Goal: Information Seeking & Learning: Compare options

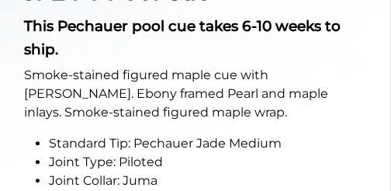
scroll to position [826, 0]
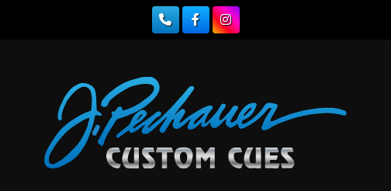
scroll to position [3565, 0]
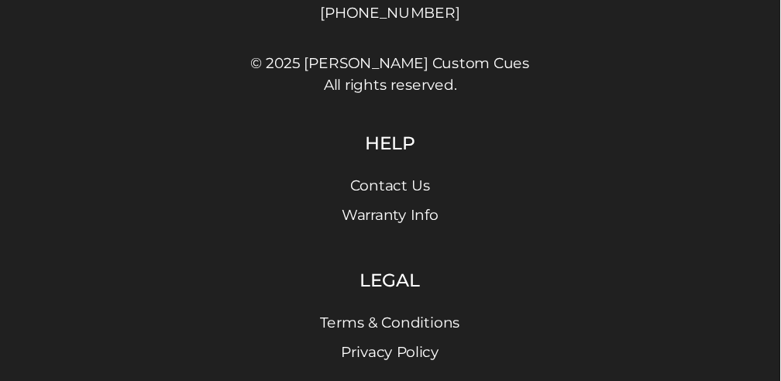
scroll to position [683, 0]
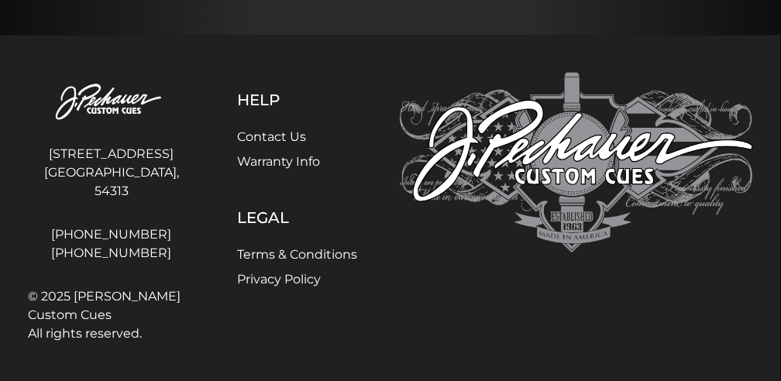
drag, startPoint x: 373, startPoint y: 0, endPoint x: 410, endPoint y: 53, distance: 65.1
click at [390, 50] on footer "4140 Velp Ave Green Bay, WI, 54313 920-434-7755 800-934-7735 © 2025 J. Pechauer…" at bounding box center [390, 212] width 781 height 353
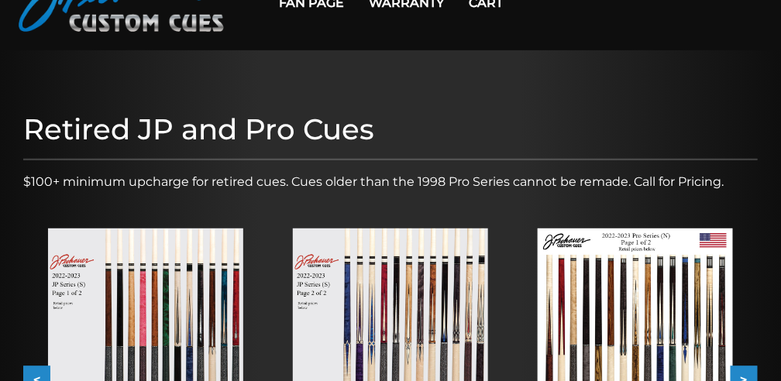
scroll to position [0, 0]
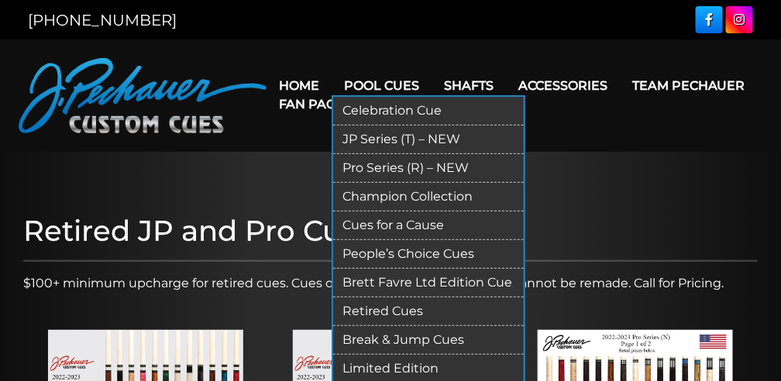
click at [374, 83] on link "Pool Cues" at bounding box center [382, 86] width 100 height 40
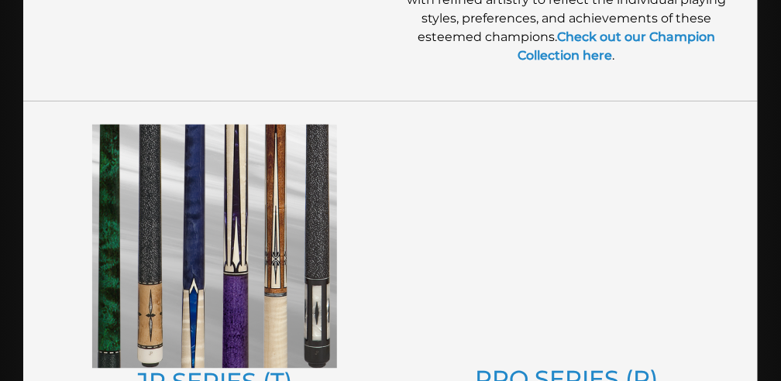
scroll to position [826, 0]
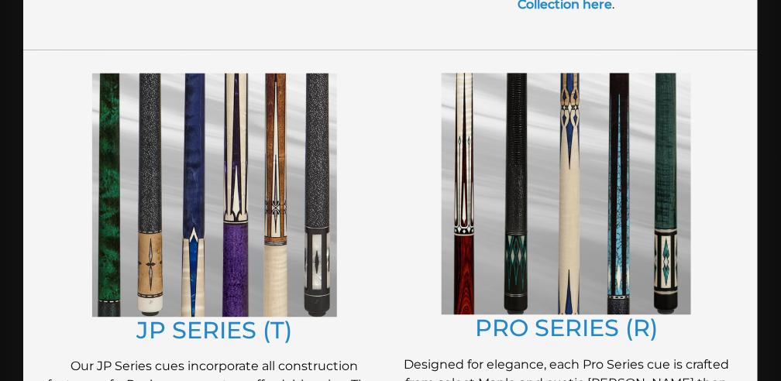
click at [463, 251] on img at bounding box center [567, 194] width 250 height 242
click at [256, 145] on img at bounding box center [214, 194] width 245 height 243
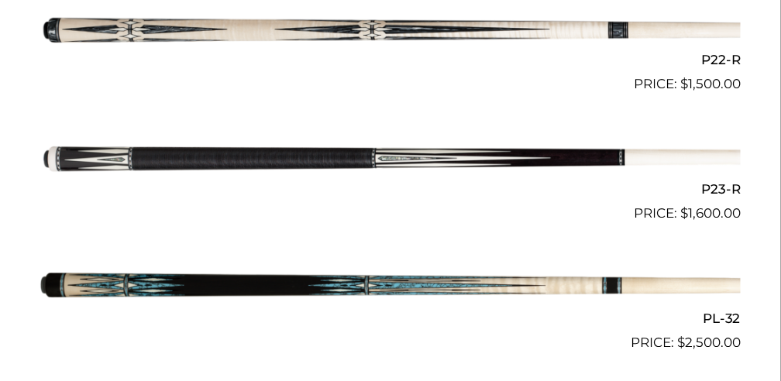
scroll to position [3255, 0]
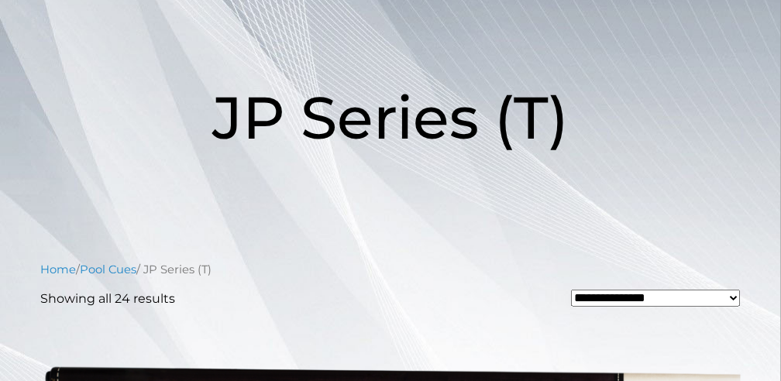
scroll to position [258, 0]
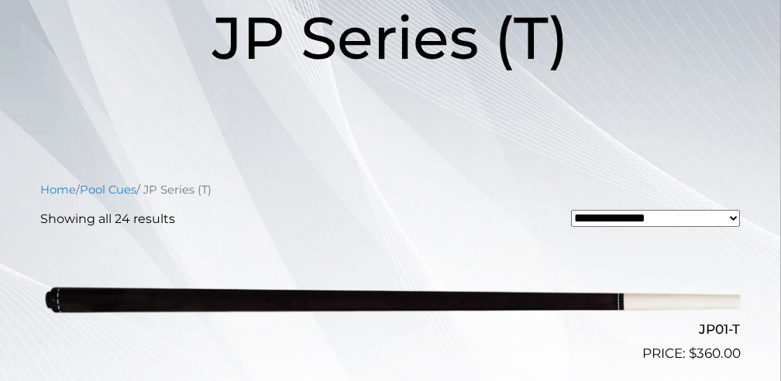
click at [734, 217] on select "**********" at bounding box center [656, 218] width 170 height 17
select select "**********"
click at [571, 210] on select "**********" at bounding box center [656, 218] width 170 height 17
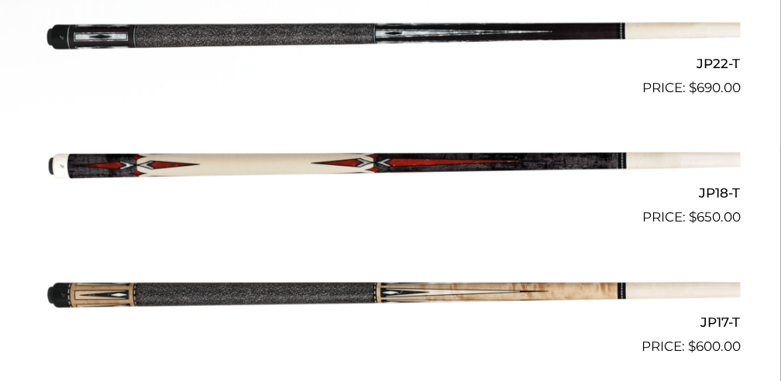
scroll to position [775, 0]
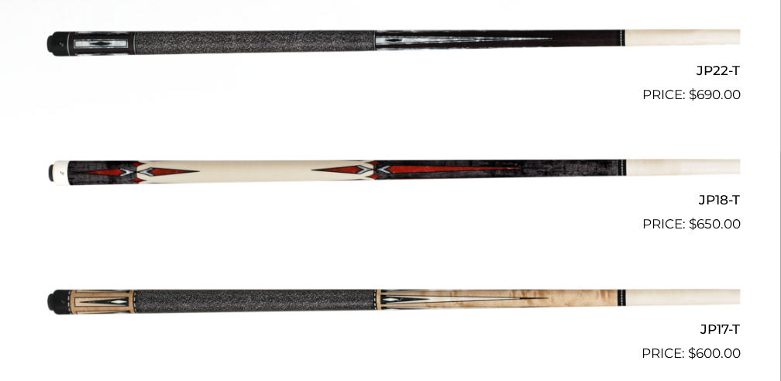
click at [505, 169] on img at bounding box center [390, 170] width 701 height 116
click at [475, 300] on img at bounding box center [390, 299] width 701 height 116
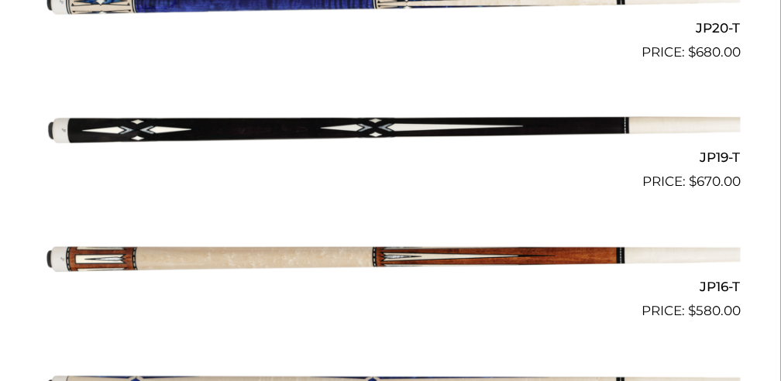
scroll to position [2376, 0]
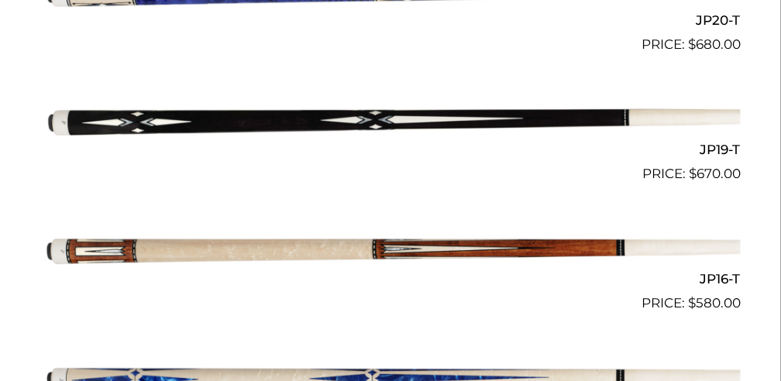
click at [493, 243] on img at bounding box center [390, 249] width 701 height 116
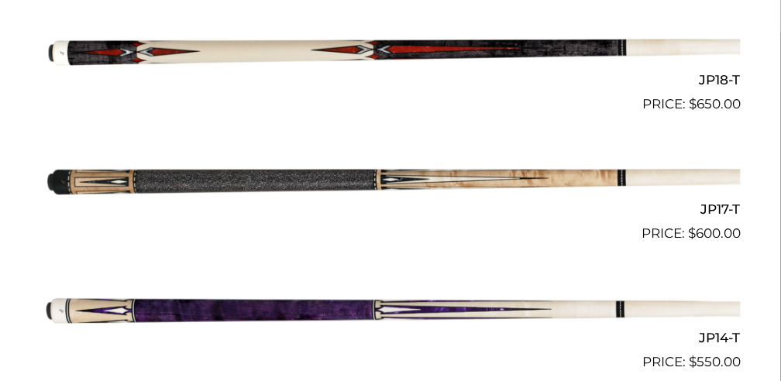
scroll to position [826, 0]
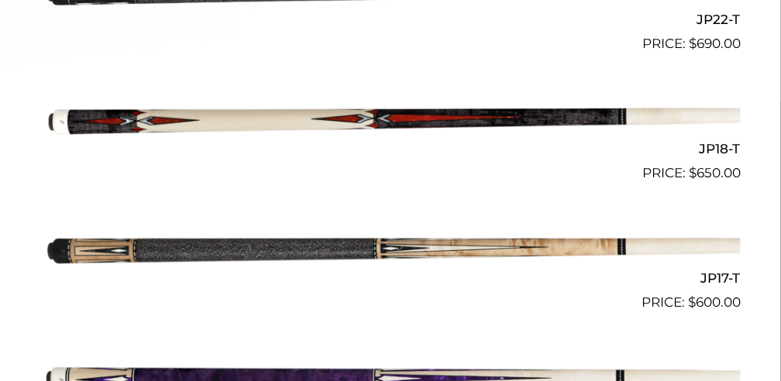
click at [420, 119] on img at bounding box center [390, 118] width 701 height 116
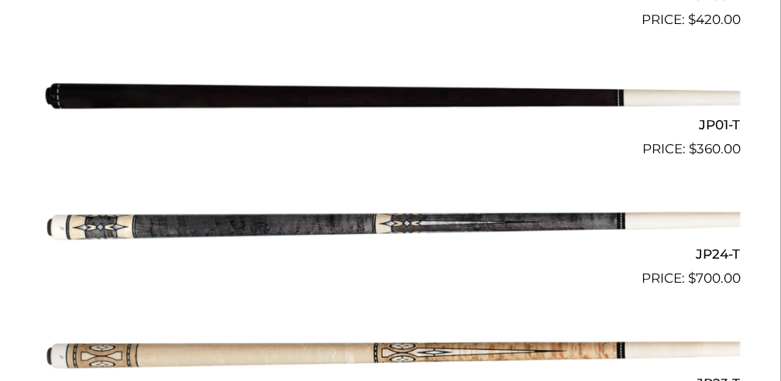
scroll to position [1756, 0]
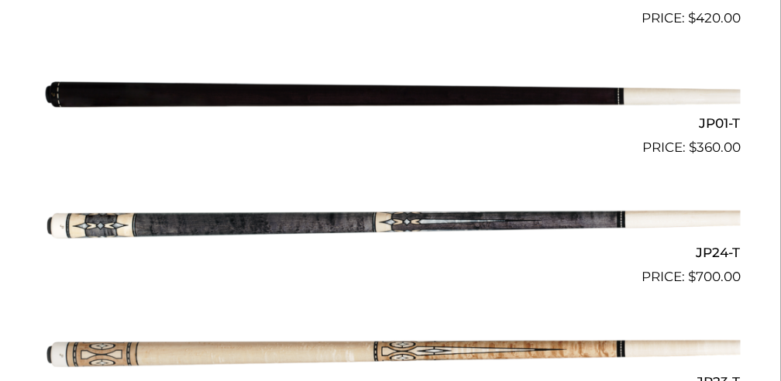
click at [401, 220] on img at bounding box center [390, 222] width 701 height 116
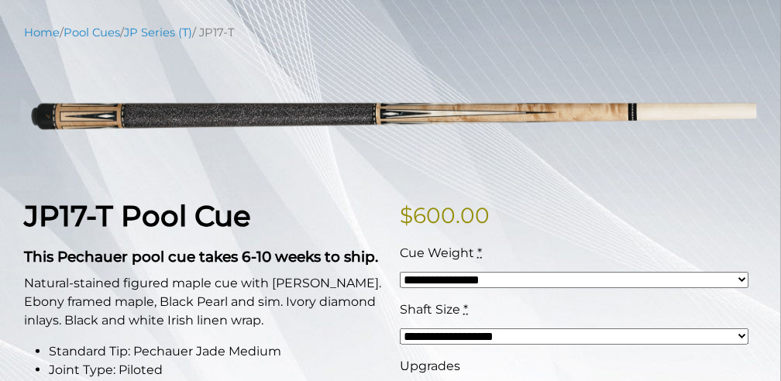
scroll to position [206, 0]
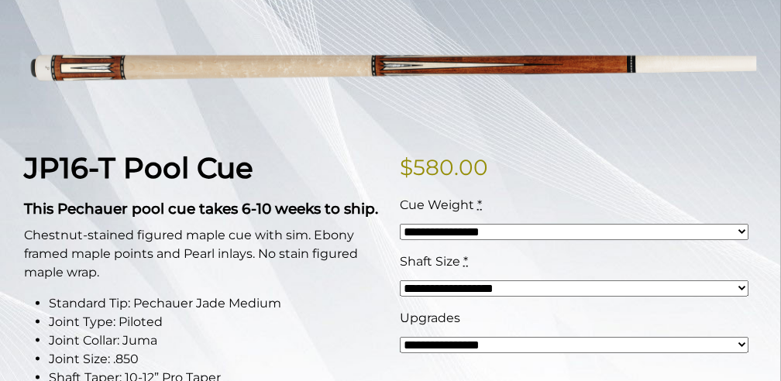
scroll to position [206, 0]
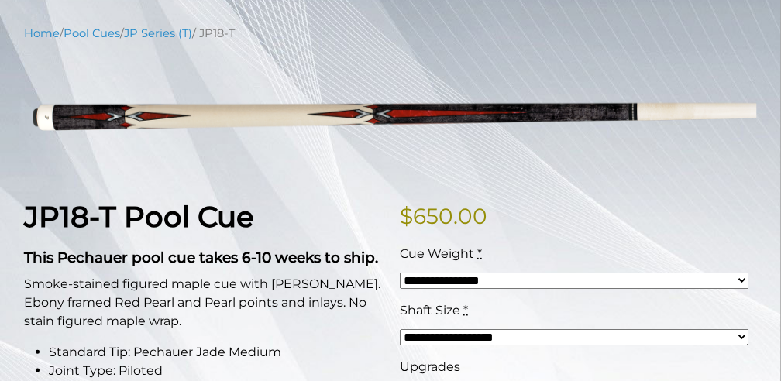
scroll to position [206, 0]
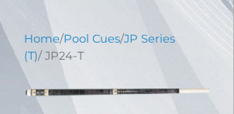
scroll to position [284, 0]
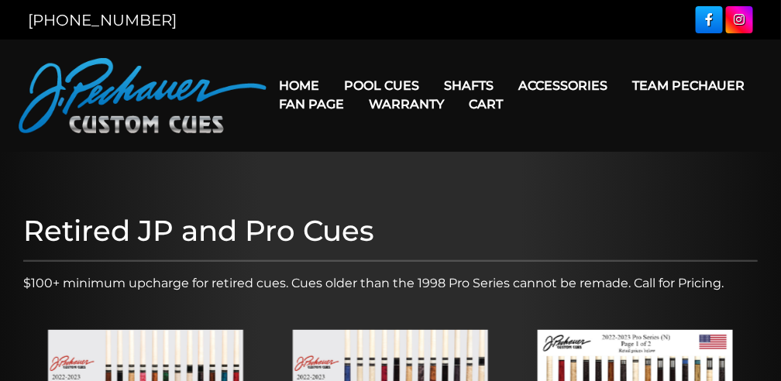
click at [374, 87] on link "Warranty" at bounding box center [407, 104] width 100 height 40
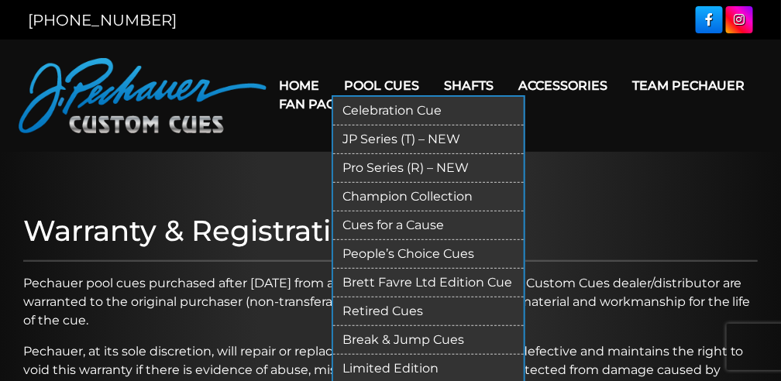
click at [369, 138] on link "JP Series (T) – NEW" at bounding box center [428, 140] width 191 height 29
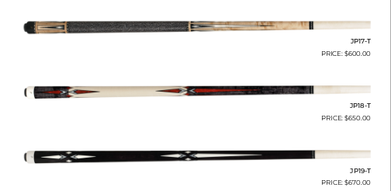
scroll to position [2583, 0]
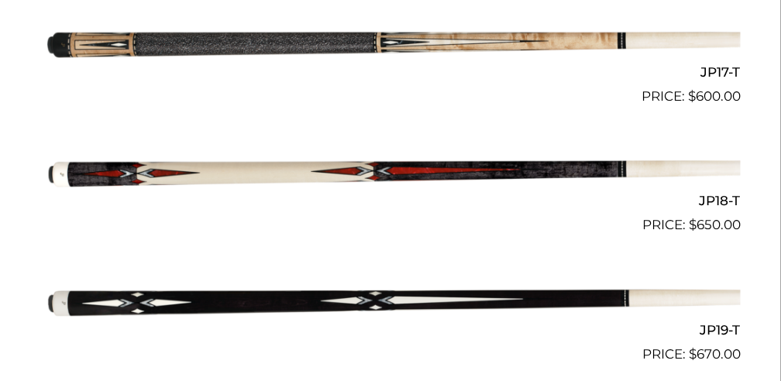
click at [386, 167] on img at bounding box center [390, 171] width 701 height 116
click at [415, 303] on img at bounding box center [390, 300] width 701 height 116
click at [388, 174] on img at bounding box center [390, 171] width 701 height 116
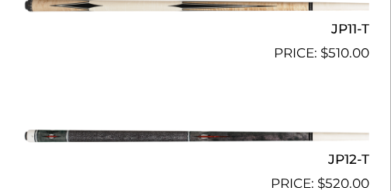
scroll to position [1886, 0]
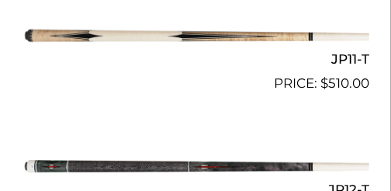
click at [102, 164] on img at bounding box center [195, 165] width 347 height 58
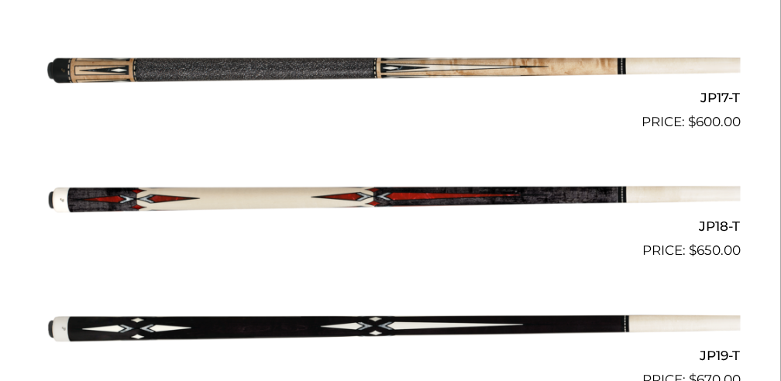
scroll to position [2609, 0]
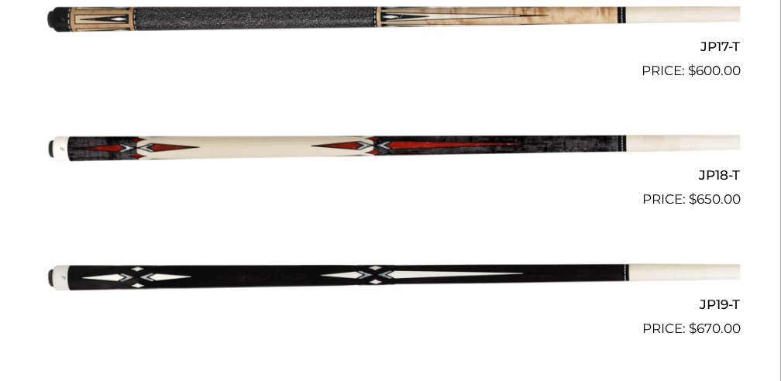
click at [258, 147] on img at bounding box center [390, 146] width 701 height 116
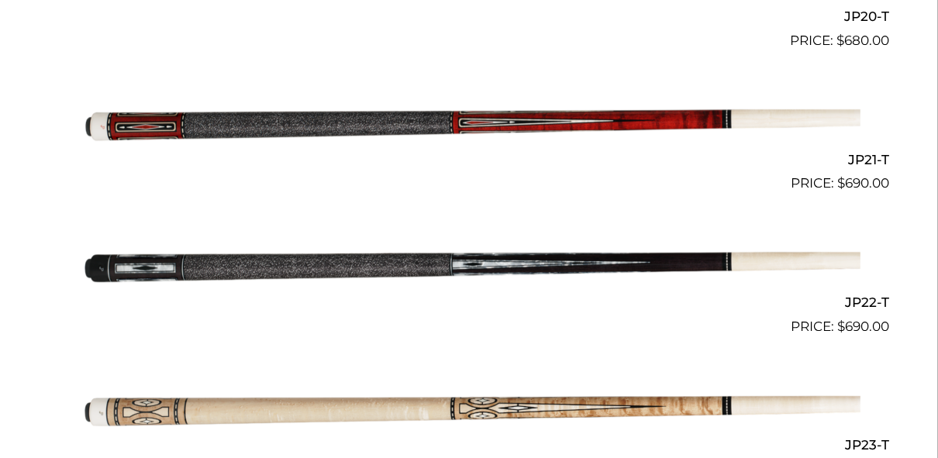
scroll to position [3354, 0]
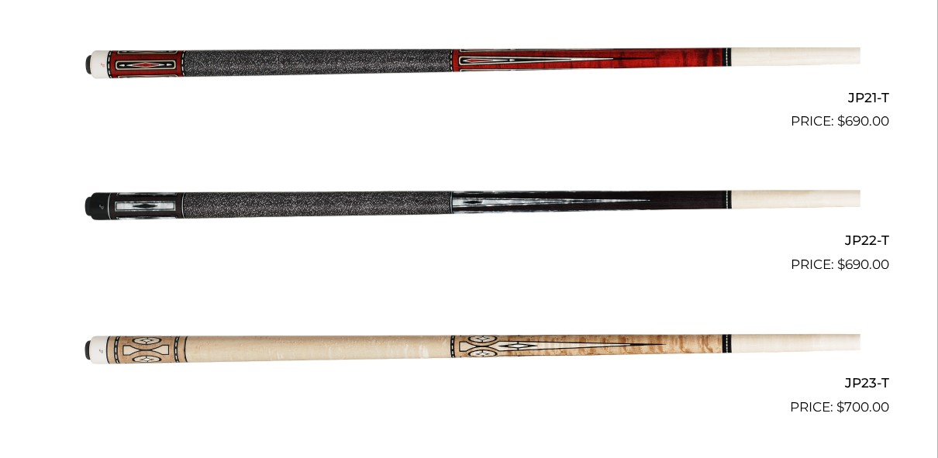
click at [497, 205] on img at bounding box center [469, 203] width 783 height 130
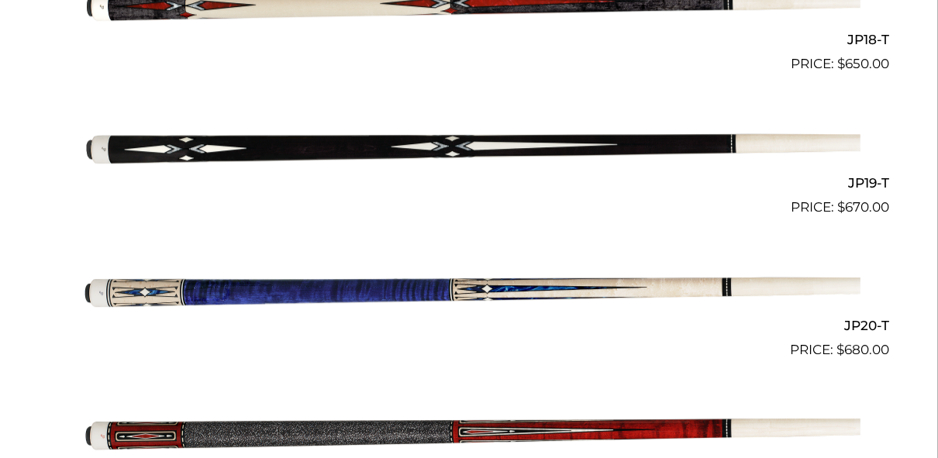
scroll to position [2858, 0]
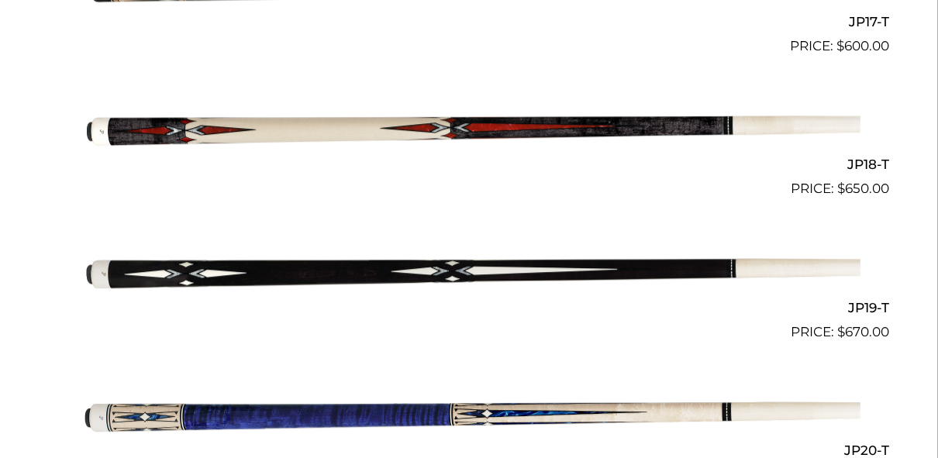
click at [387, 127] on img at bounding box center [469, 128] width 783 height 130
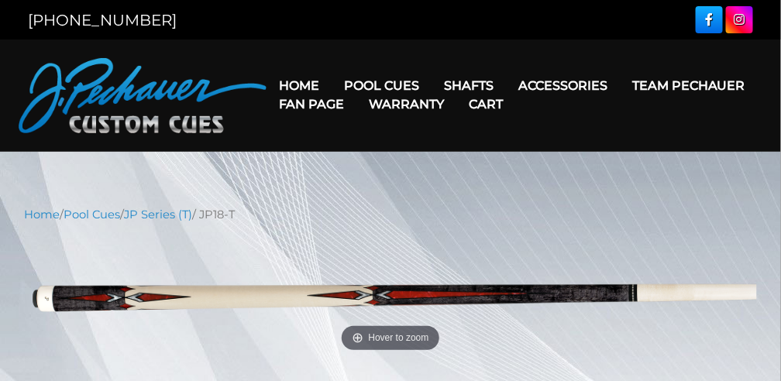
scroll to position [51, 0]
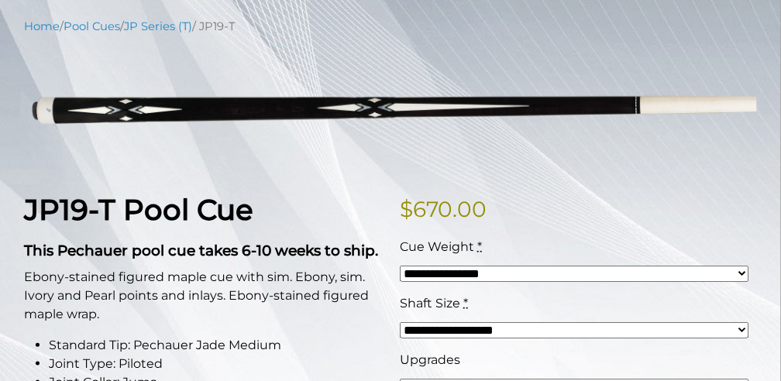
scroll to position [206, 0]
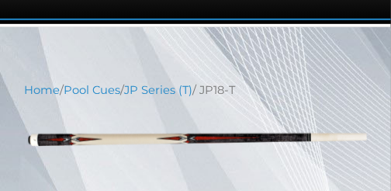
scroll to position [258, 0]
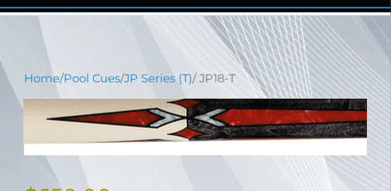
click at [189, 129] on img at bounding box center [195, 126] width 343 height 57
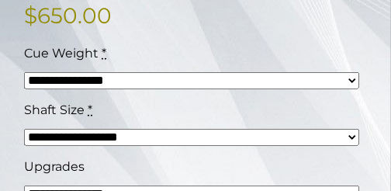
scroll to position [439, 0]
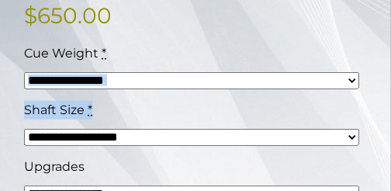
drag, startPoint x: 110, startPoint y: 96, endPoint x: 175, endPoint y: 105, distance: 65.7
click at [175, 105] on div "**********" at bounding box center [191, 129] width 343 height 170
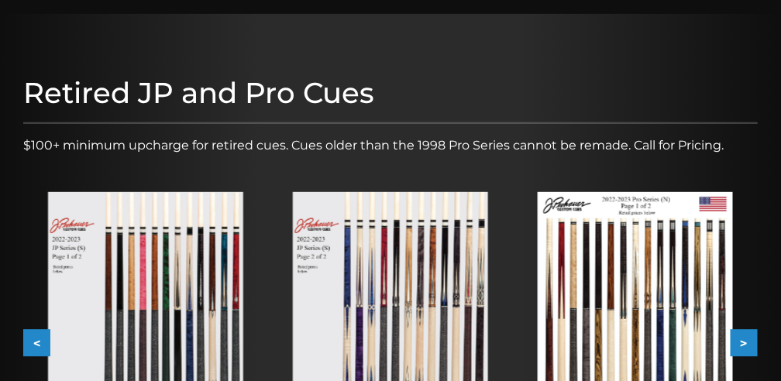
scroll to position [155, 0]
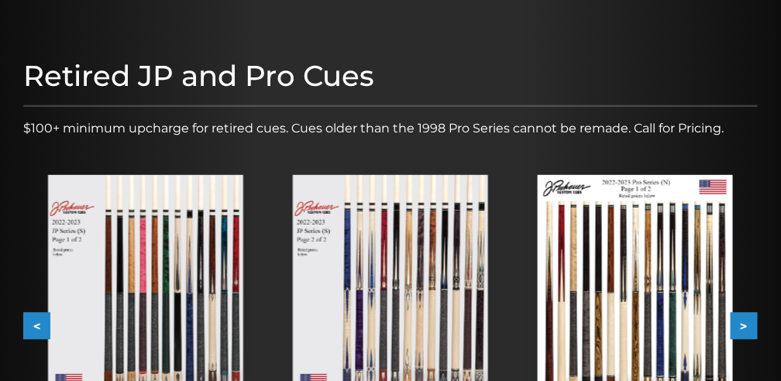
click at [175, 256] on img at bounding box center [145, 298] width 195 height 246
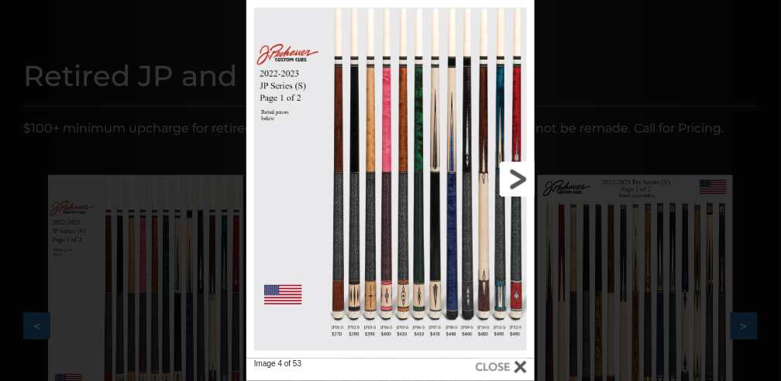
click at [519, 177] on link at bounding box center [469, 179] width 129 height 359
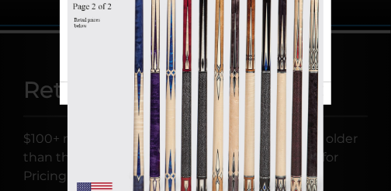
scroll to position [232, 0]
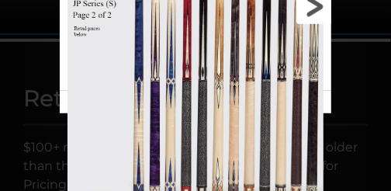
click at [308, 9] on link at bounding box center [270, 6] width 122 height 168
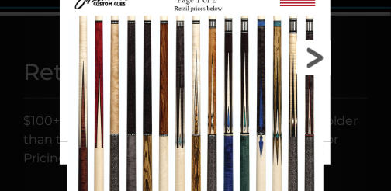
scroll to position [257, 0]
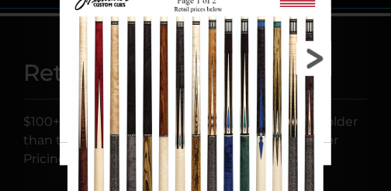
click at [316, 57] on link at bounding box center [270, 58] width 122 height 168
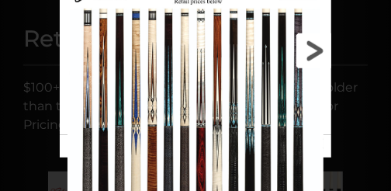
scroll to position [284, 0]
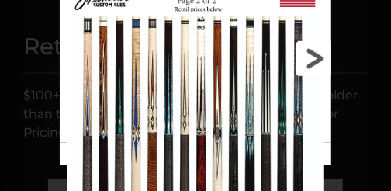
click at [308, 60] on link at bounding box center [270, 58] width 122 height 168
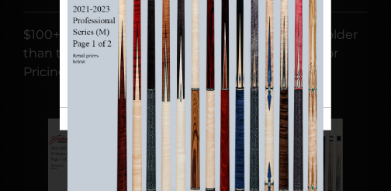
scroll to position [335, 0]
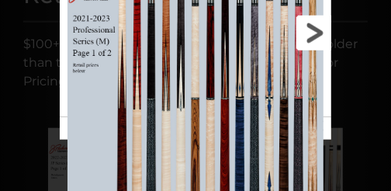
click at [321, 36] on link at bounding box center [270, 33] width 122 height 168
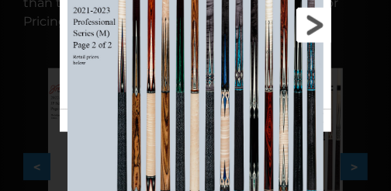
scroll to position [387, 0]
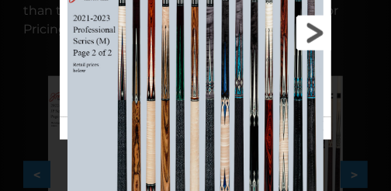
click at [319, 37] on link at bounding box center [270, 33] width 122 height 168
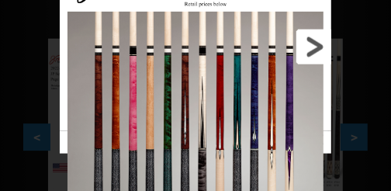
scroll to position [412, 0]
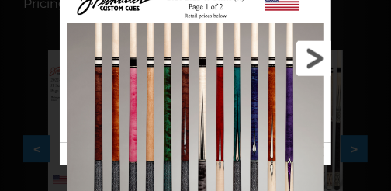
click at [318, 60] on link at bounding box center [270, 58] width 122 height 168
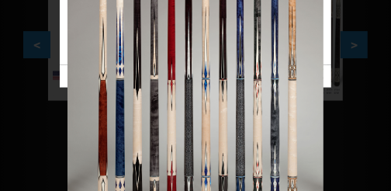
scroll to position [490, 0]
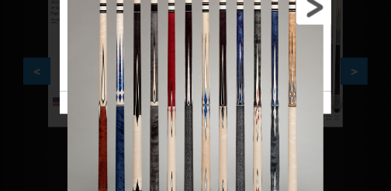
click at [319, 19] on link at bounding box center [270, 7] width 122 height 168
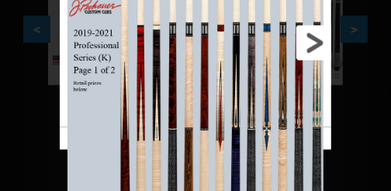
scroll to position [516, 0]
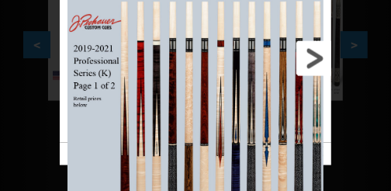
click at [319, 57] on link at bounding box center [270, 58] width 122 height 168
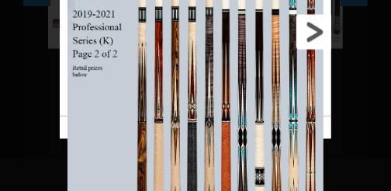
scroll to position [567, 0]
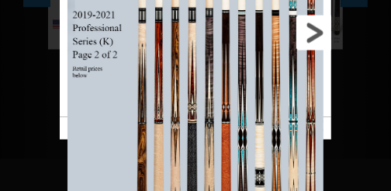
click at [314, 43] on link at bounding box center [270, 33] width 122 height 168
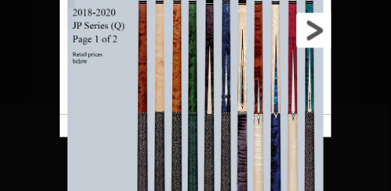
scroll to position [619, 0]
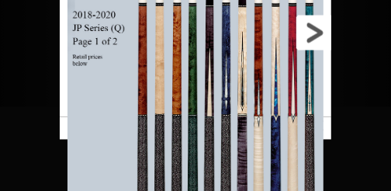
click at [317, 37] on link at bounding box center [270, 33] width 122 height 168
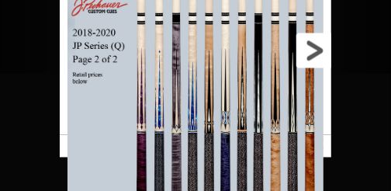
scroll to position [645, 0]
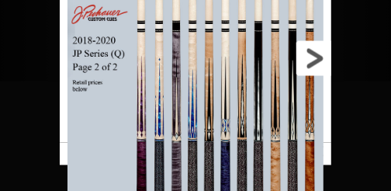
click at [313, 51] on link at bounding box center [270, 58] width 122 height 168
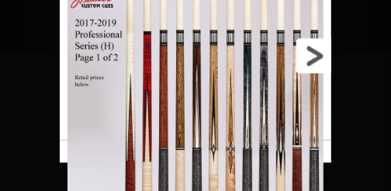
scroll to position [671, 0]
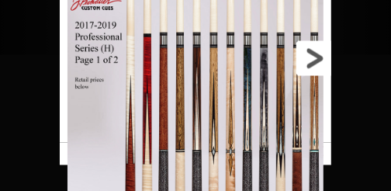
click at [312, 67] on link at bounding box center [270, 58] width 122 height 168
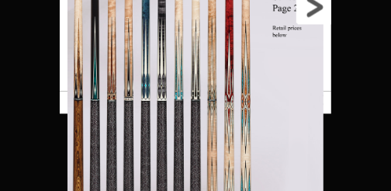
scroll to position [722, 0]
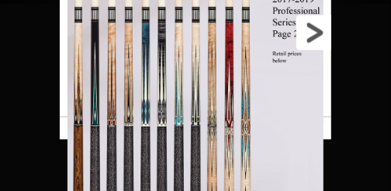
click at [310, 32] on link at bounding box center [270, 33] width 122 height 168
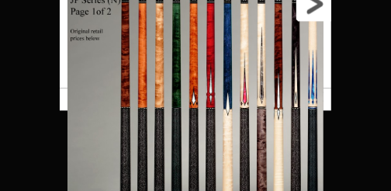
scroll to position [800, 0]
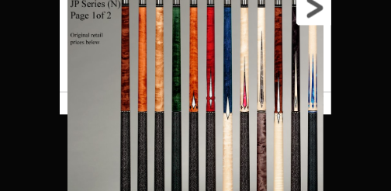
click at [311, 15] on link at bounding box center [270, 7] width 122 height 168
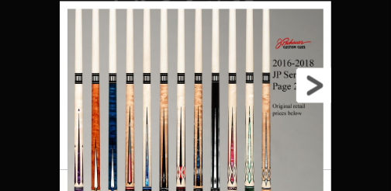
click at [321, 83] on link at bounding box center [270, 85] width 122 height 168
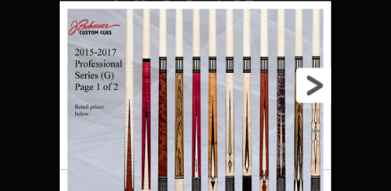
click at [319, 91] on link at bounding box center [270, 85] width 122 height 168
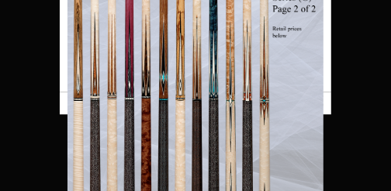
scroll to position [852, 0]
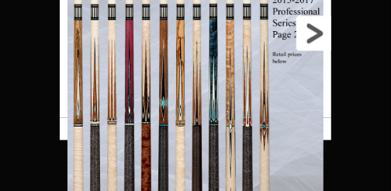
click at [320, 40] on link at bounding box center [270, 33] width 122 height 168
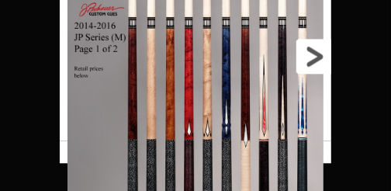
scroll to position [877, 0]
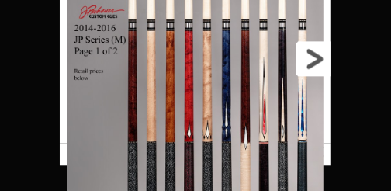
click at [317, 61] on link at bounding box center [270, 58] width 122 height 168
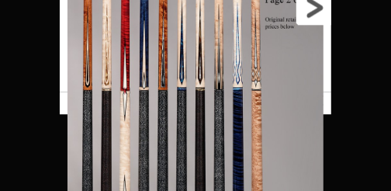
scroll to position [929, 0]
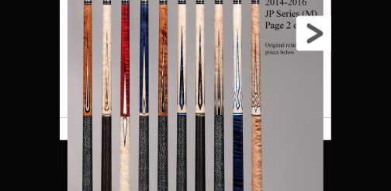
click at [309, 36] on link at bounding box center [270, 33] width 122 height 168
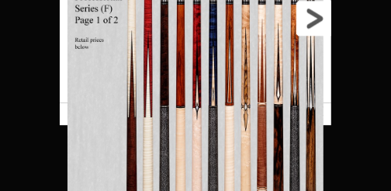
scroll to position [981, 0]
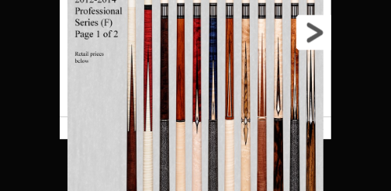
click at [310, 42] on link at bounding box center [270, 32] width 122 height 168
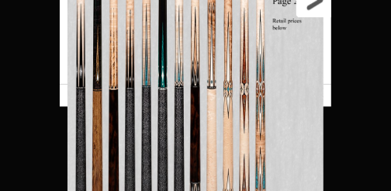
scroll to position [1007, 0]
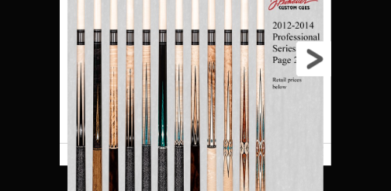
click at [313, 57] on link at bounding box center [270, 58] width 122 height 168
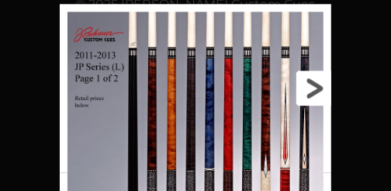
scroll to position [981, 0]
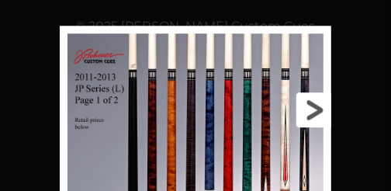
click at [307, 116] on link at bounding box center [270, 110] width 122 height 168
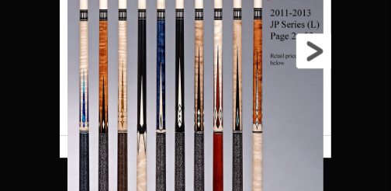
scroll to position [1007, 0]
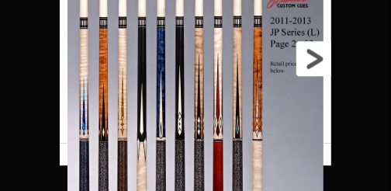
click at [312, 68] on link at bounding box center [270, 58] width 122 height 168
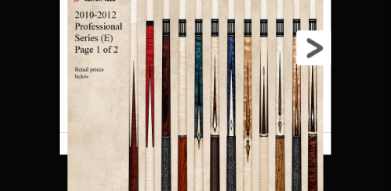
scroll to position [1032, 0]
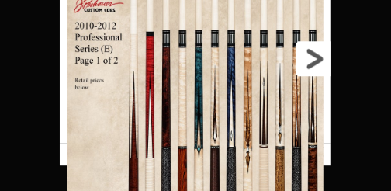
click at [319, 66] on link at bounding box center [270, 58] width 122 height 168
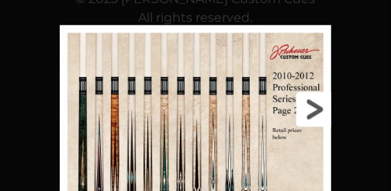
scroll to position [1007, 0]
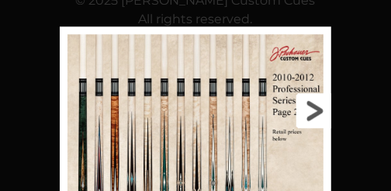
click at [312, 115] on link at bounding box center [270, 110] width 122 height 168
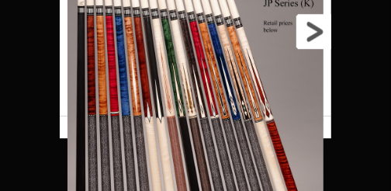
scroll to position [1059, 0]
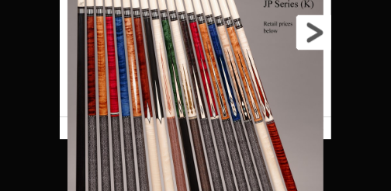
click at [315, 45] on link at bounding box center [270, 32] width 122 height 168
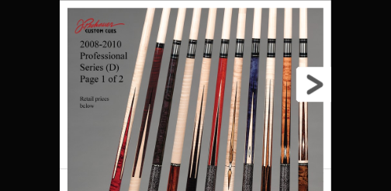
click at [309, 91] on link at bounding box center [270, 84] width 122 height 168
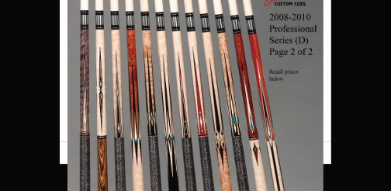
scroll to position [1084, 0]
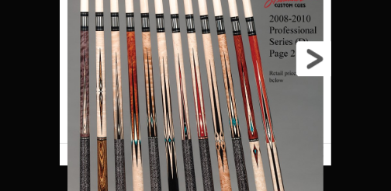
click at [312, 67] on link at bounding box center [270, 58] width 122 height 168
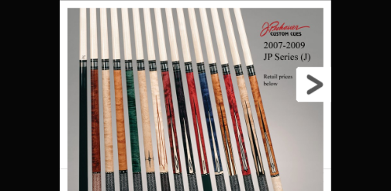
scroll to position [1110, 0]
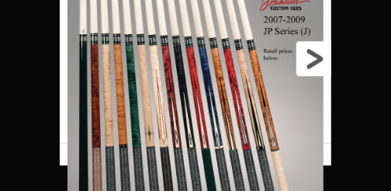
click at [312, 65] on link at bounding box center [270, 58] width 122 height 168
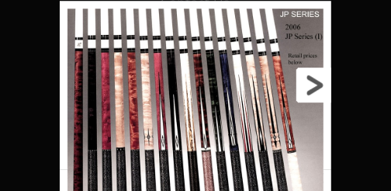
click at [312, 83] on link at bounding box center [270, 85] width 122 height 168
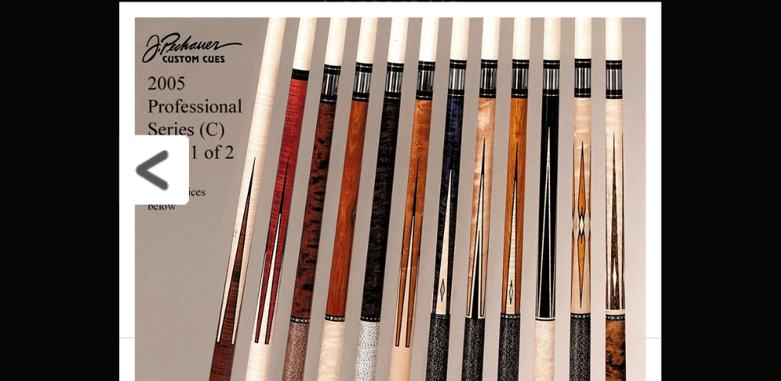
scroll to position [715, 0]
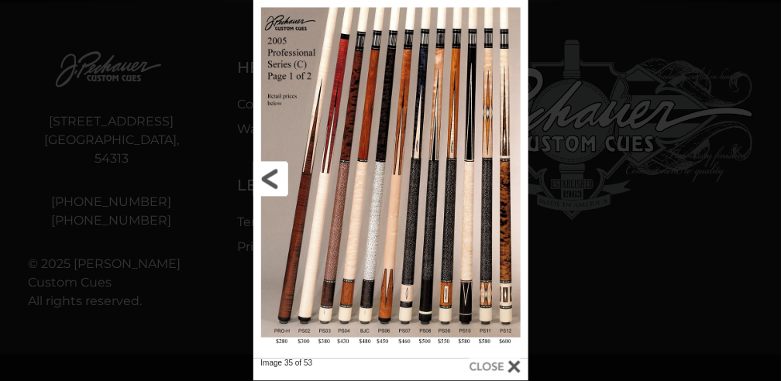
click at [264, 172] on link at bounding box center [315, 179] width 124 height 359
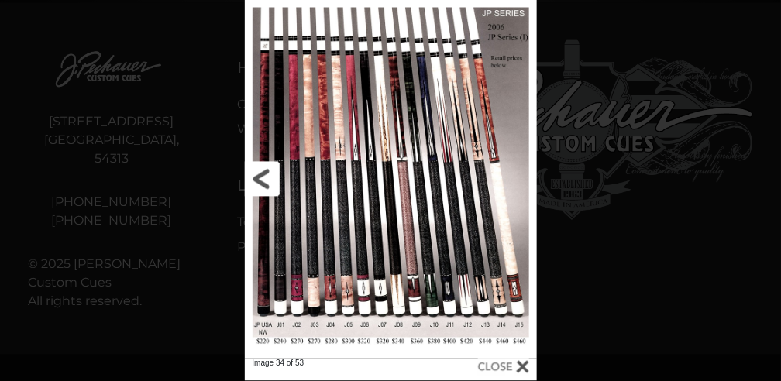
click at [264, 172] on link at bounding box center [311, 179] width 132 height 359
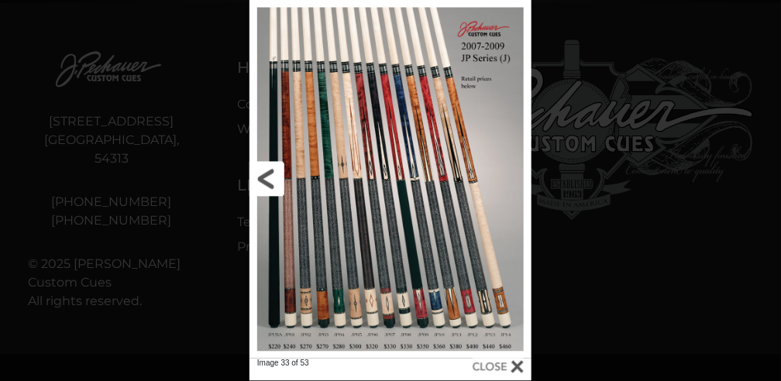
click at [262, 176] on link at bounding box center [313, 179] width 127 height 359
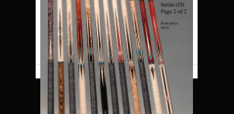
scroll to position [767, 0]
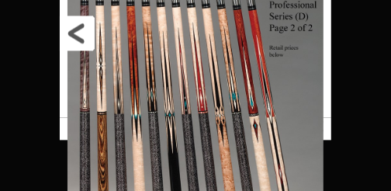
click at [67, 40] on link at bounding box center [121, 33] width 122 height 168
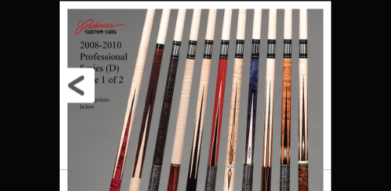
click at [76, 81] on link at bounding box center [121, 85] width 122 height 168
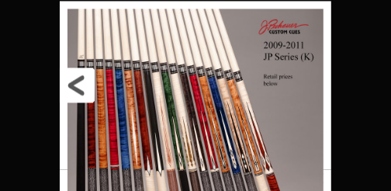
click at [76, 81] on link at bounding box center [121, 85] width 122 height 168
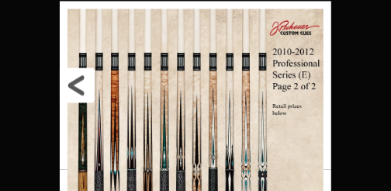
click at [76, 81] on link at bounding box center [121, 85] width 122 height 168
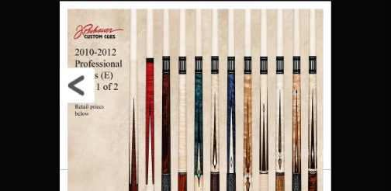
click at [76, 81] on link at bounding box center [121, 85] width 122 height 168
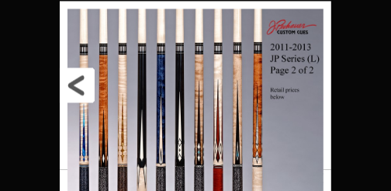
click at [76, 81] on link at bounding box center [121, 85] width 122 height 168
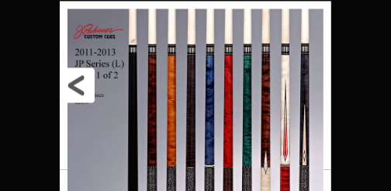
click at [76, 81] on link at bounding box center [121, 85] width 122 height 168
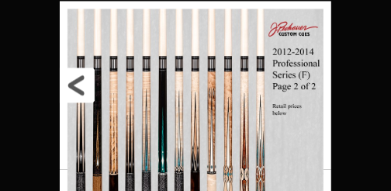
click at [76, 81] on link at bounding box center [121, 85] width 122 height 168
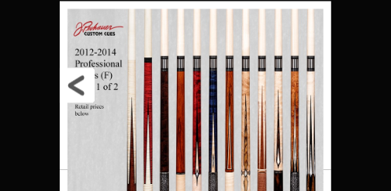
click at [76, 81] on link at bounding box center [121, 85] width 122 height 168
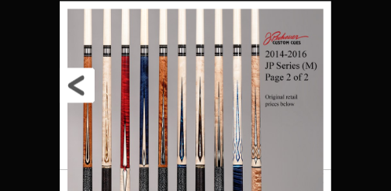
click at [76, 81] on link at bounding box center [121, 85] width 122 height 168
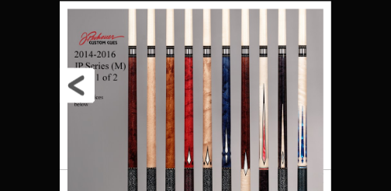
click at [76, 81] on link at bounding box center [121, 85] width 122 height 168
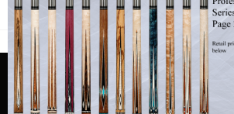
scroll to position [844, 0]
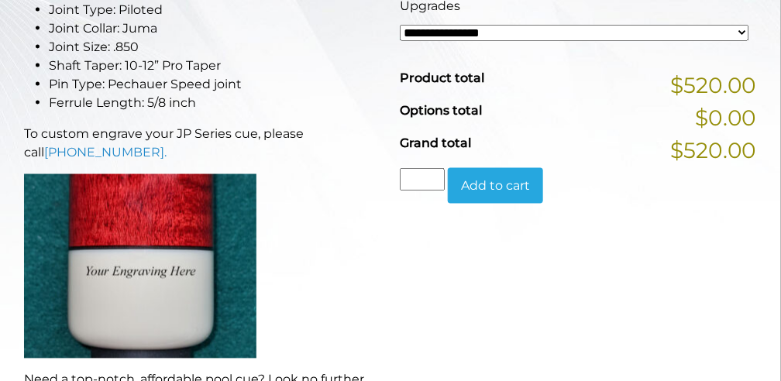
scroll to position [439, 0]
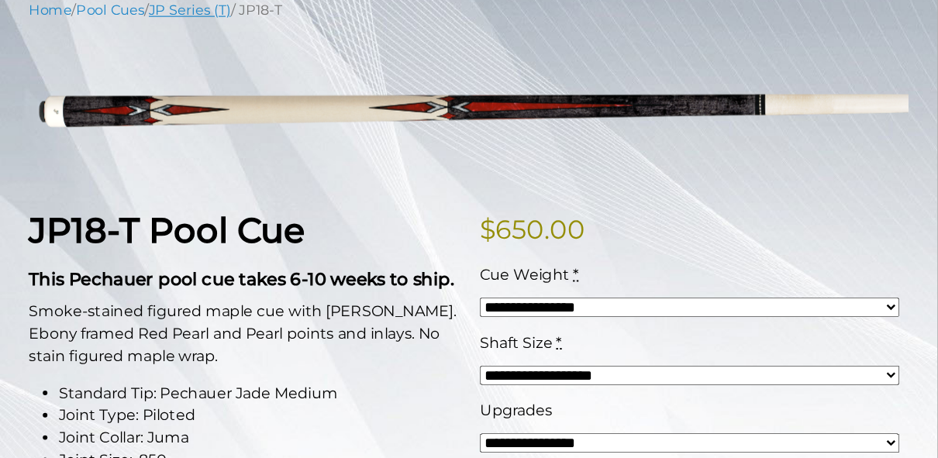
scroll to position [206, 0]
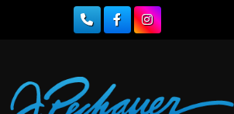
scroll to position [527, 0]
select select "**********"
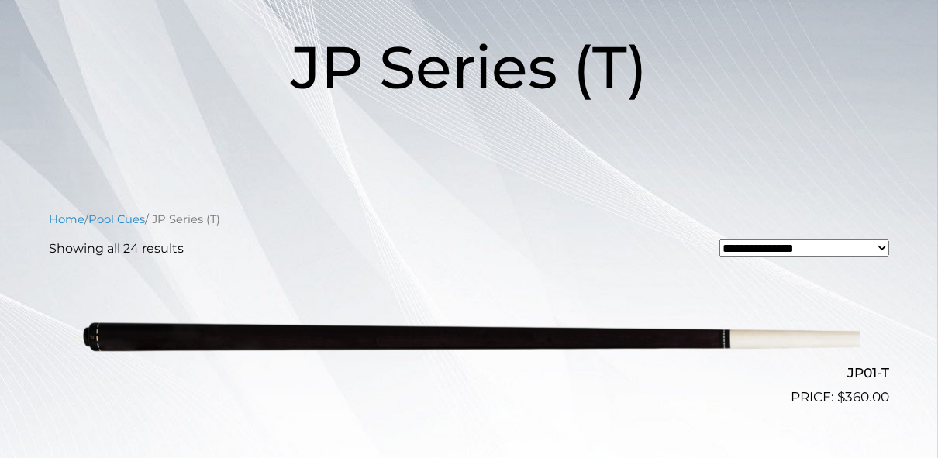
scroll to position [155, 0]
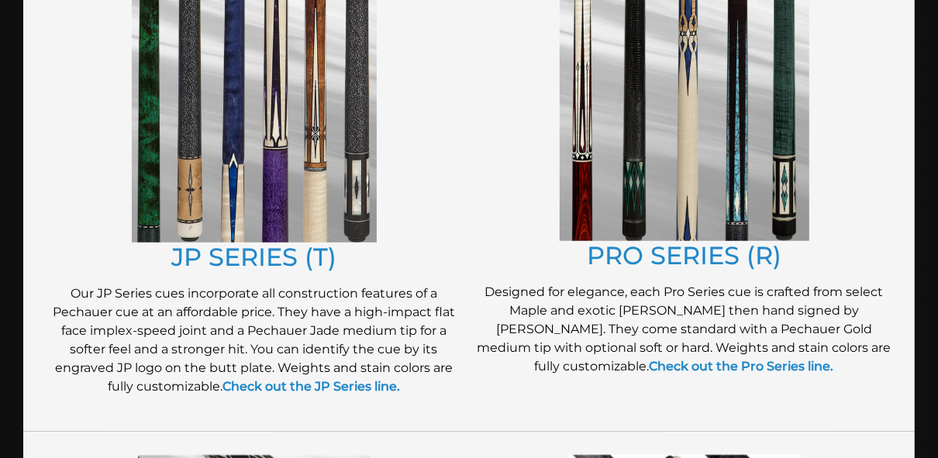
scroll to position [806, 0]
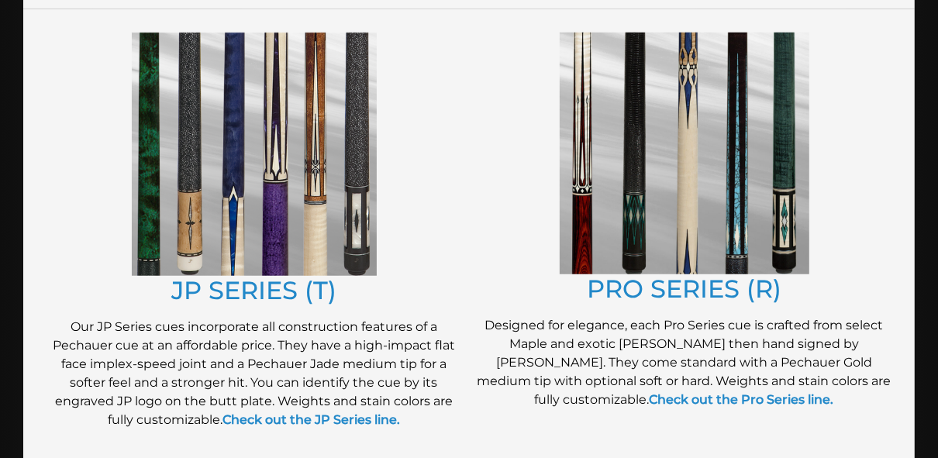
click at [725, 207] on img at bounding box center [685, 154] width 250 height 242
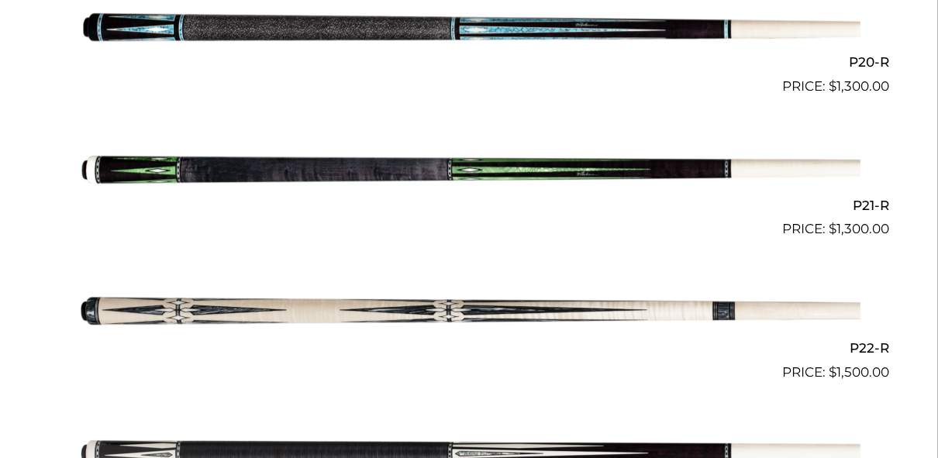
scroll to position [3224, 0]
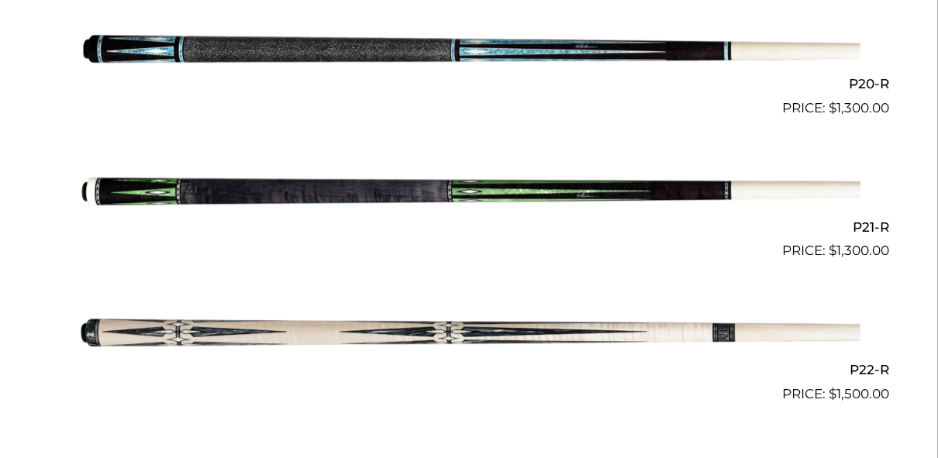
click at [530, 56] on img at bounding box center [469, 47] width 783 height 130
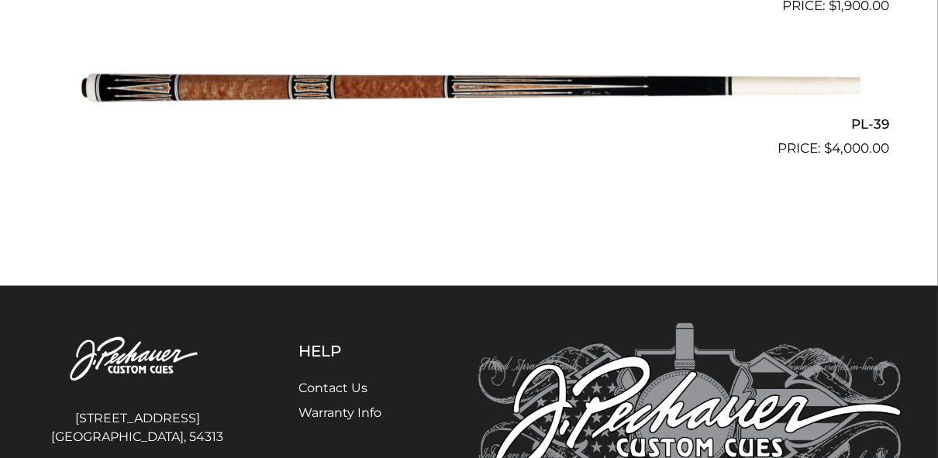
scroll to position [4526, 0]
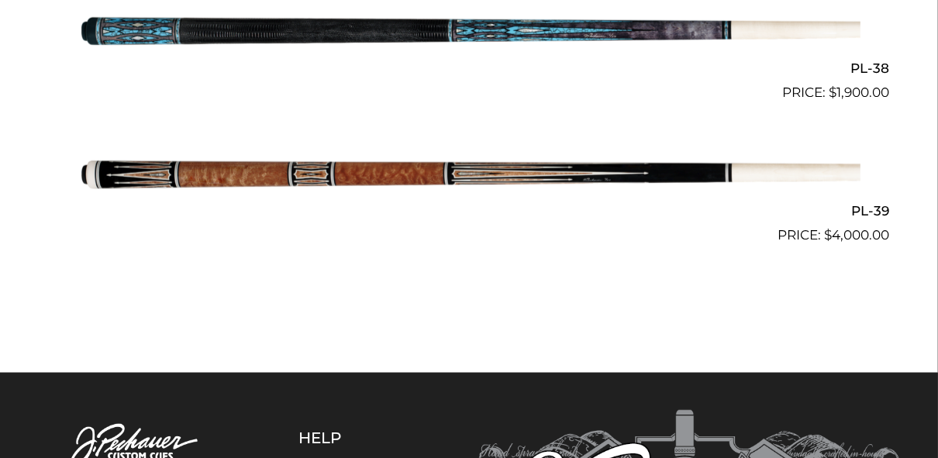
click at [511, 177] on img at bounding box center [469, 174] width 783 height 130
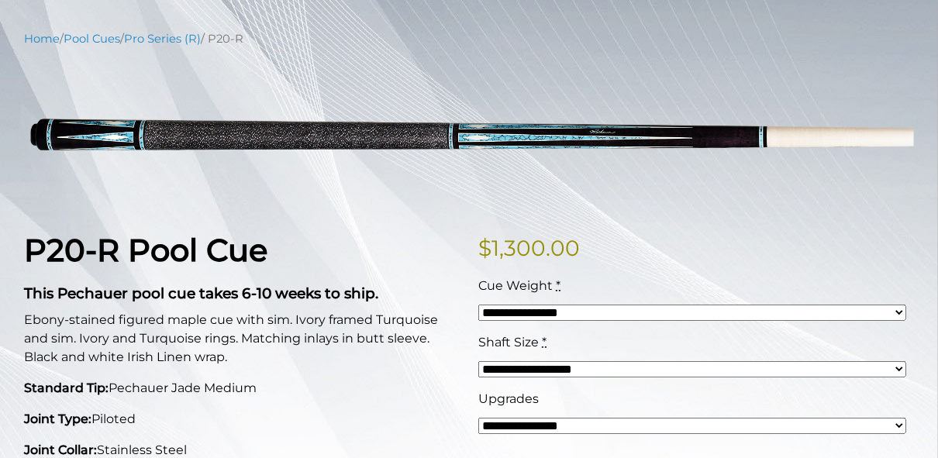
scroll to position [186, 0]
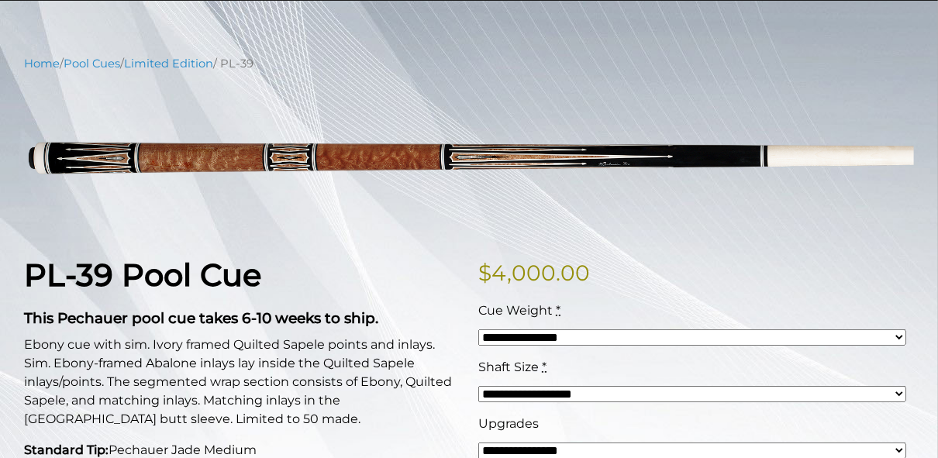
scroll to position [186, 0]
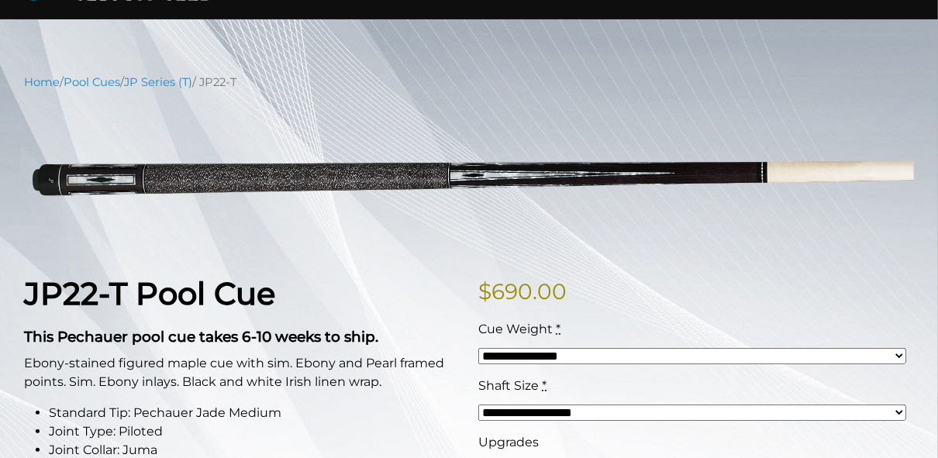
scroll to position [186, 0]
